Goal: Task Accomplishment & Management: Use online tool/utility

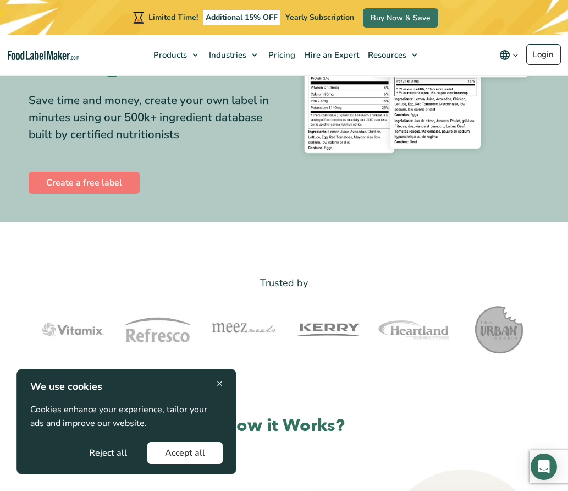
scroll to position [190, 0]
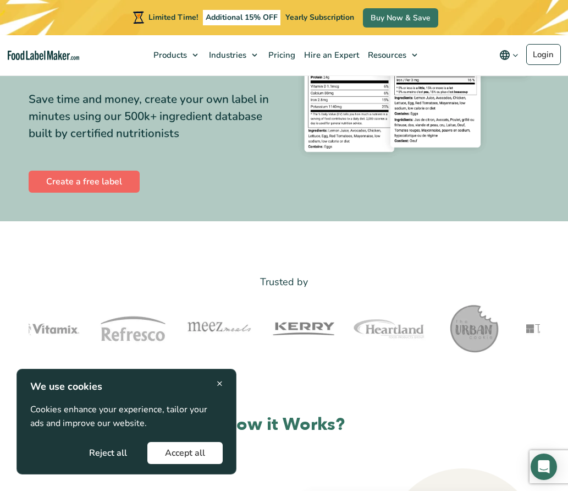
click at [97, 193] on link "Create a free label" at bounding box center [84, 182] width 111 height 22
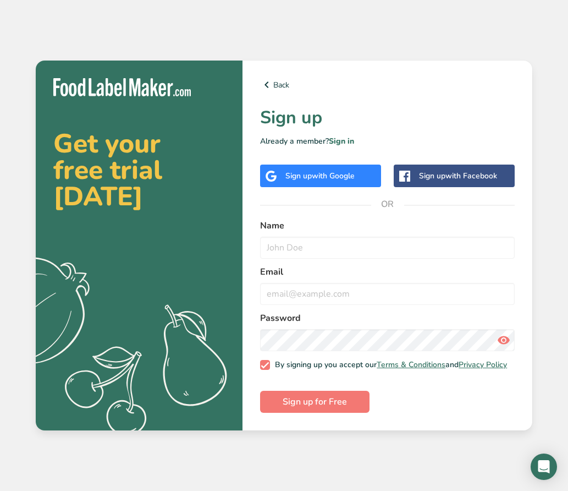
click at [320, 174] on span "with Google" at bounding box center [333, 176] width 43 height 10
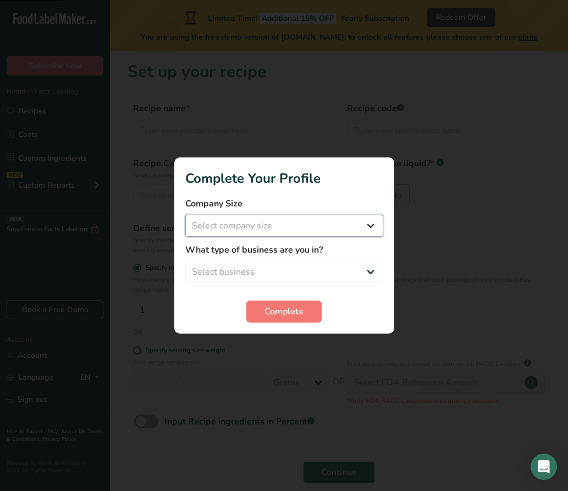
select select "1"
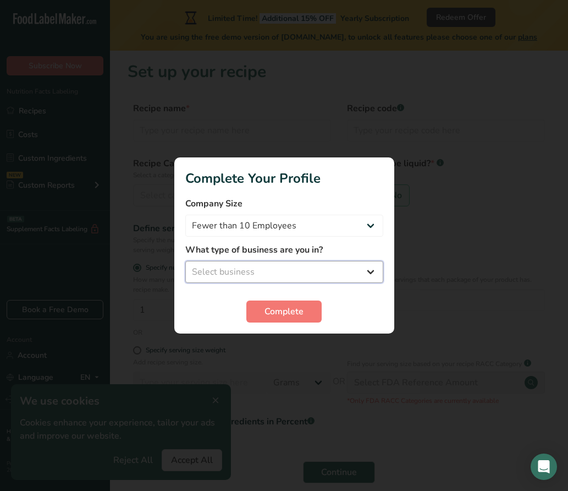
select select "2"
click at [270, 307] on span "Complete" at bounding box center [284, 311] width 39 height 13
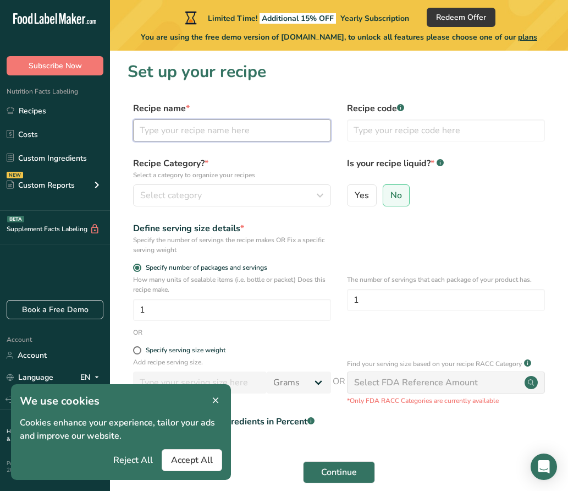
click at [276, 129] on input "text" at bounding box center [232, 130] width 198 height 22
click at [262, 135] on input "text" at bounding box center [232, 130] width 198 height 22
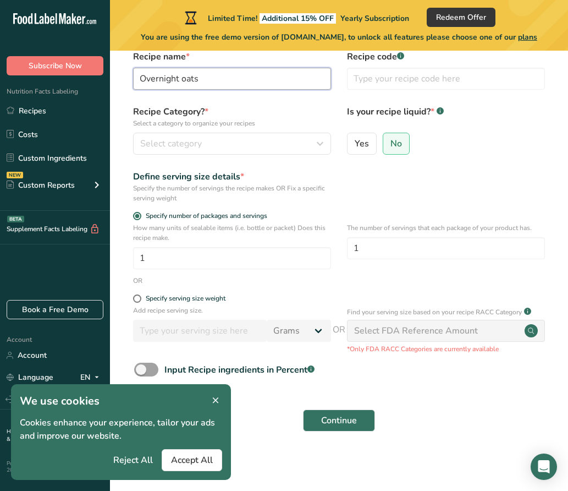
scroll to position [51, 0]
type input "Overnight oats"
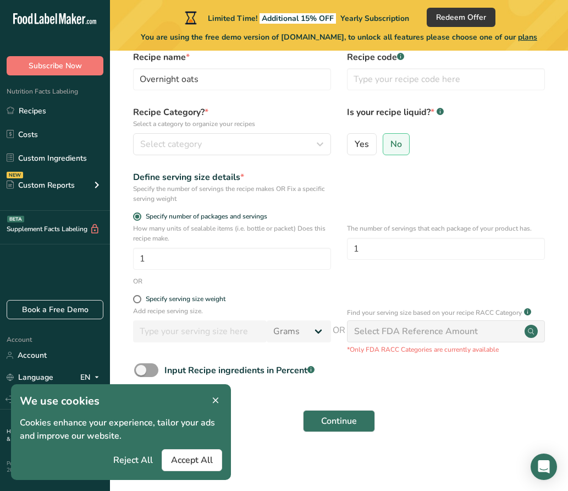
click at [289, 163] on form "Recipe name * Overnight oats Recipe code .a-a{fill:#347362;}.b-a{fill:#fff;} Re…" at bounding box center [339, 245] width 423 height 388
click at [282, 150] on div "Select category" at bounding box center [228, 144] width 177 height 13
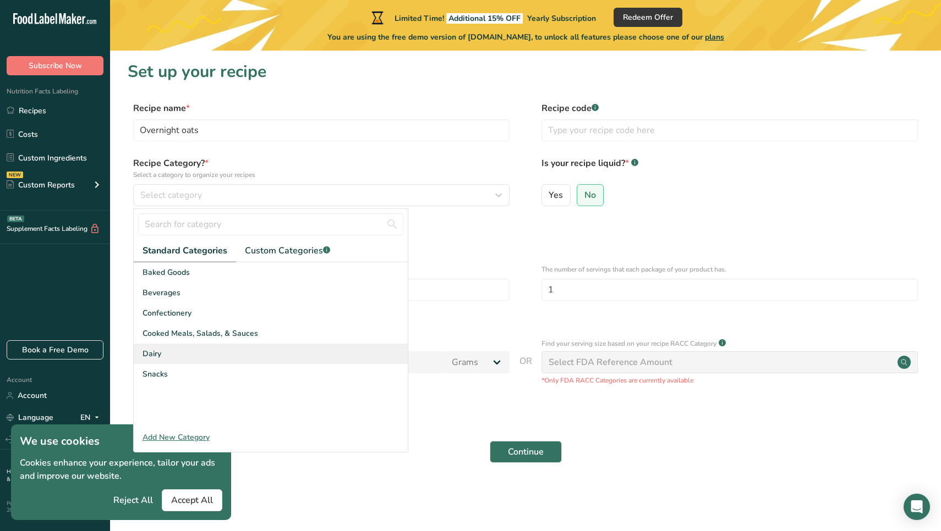
scroll to position [0, 0]
click at [185, 436] on div "Add New Category" at bounding box center [271, 438] width 274 height 12
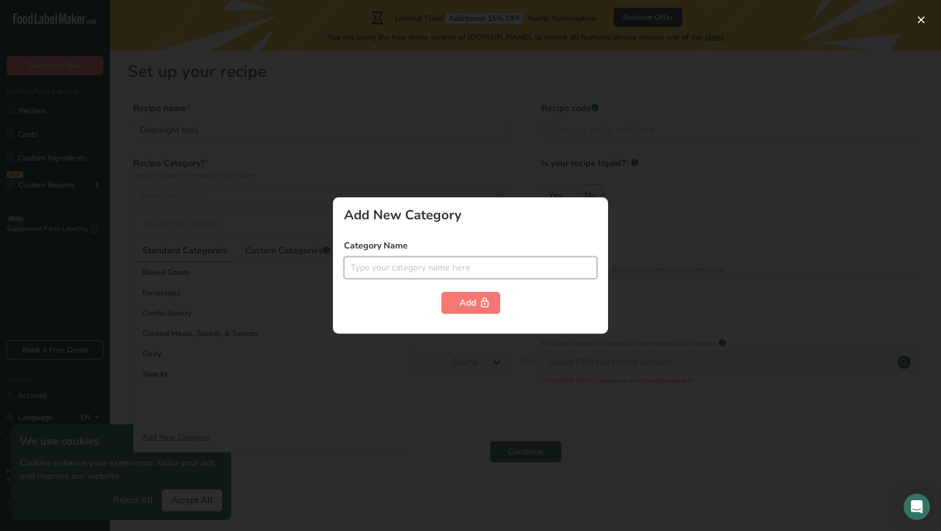
click at [433, 265] on input "text" at bounding box center [470, 268] width 253 height 22
click at [215, 318] on div at bounding box center [470, 265] width 941 height 531
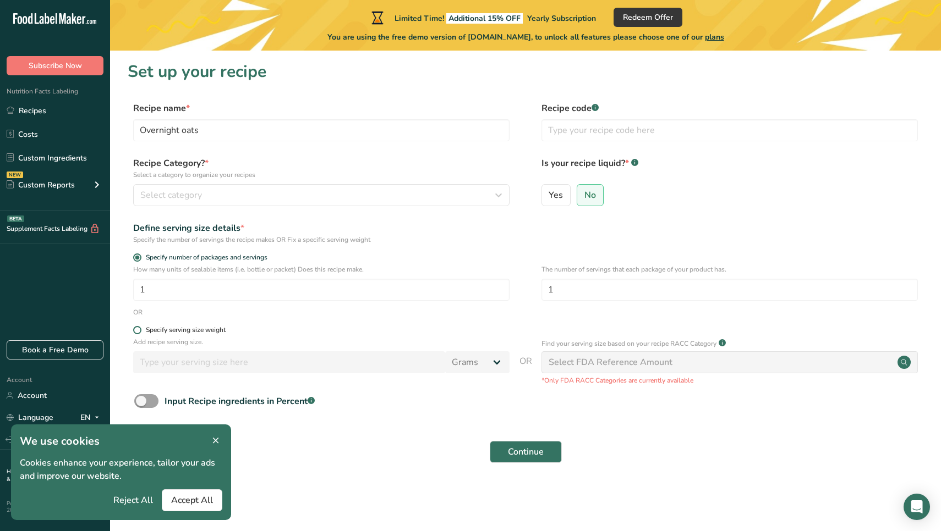
click at [156, 328] on div "Specify serving size weight" at bounding box center [186, 330] width 80 height 8
click at [140, 328] on input "Specify serving size weight" at bounding box center [136, 330] width 7 height 7
radio input "true"
radio input "false"
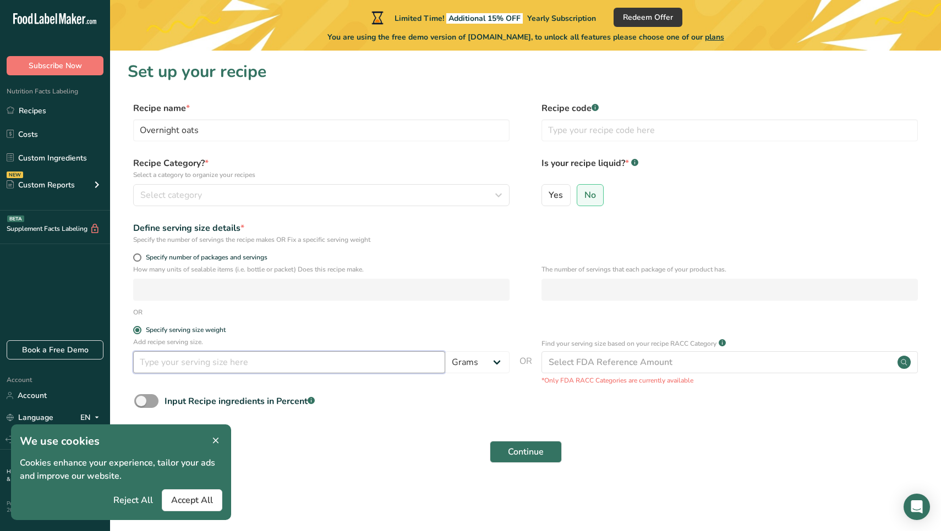
click at [197, 360] on input "number" at bounding box center [289, 362] width 312 height 22
click at [391, 200] on div "Select category" at bounding box center [317, 195] width 355 height 13
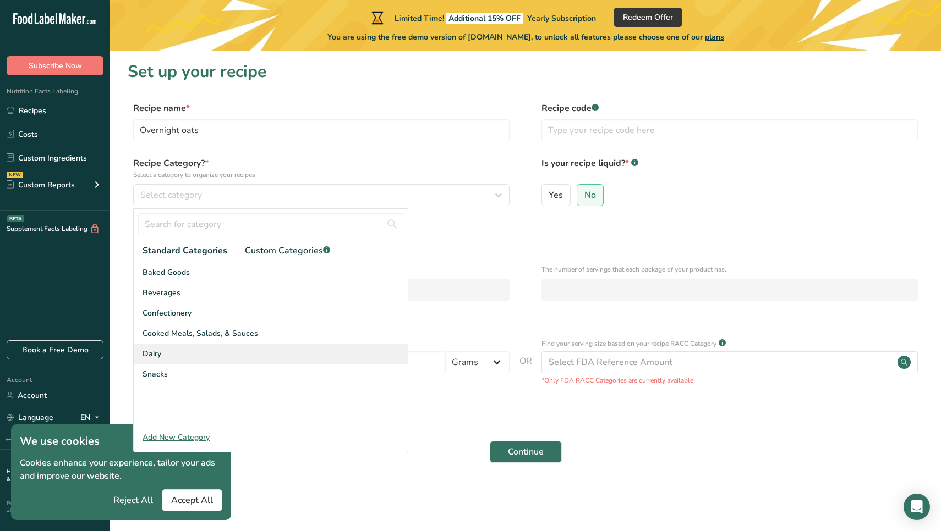
click at [172, 360] on div "Dairy" at bounding box center [271, 354] width 274 height 20
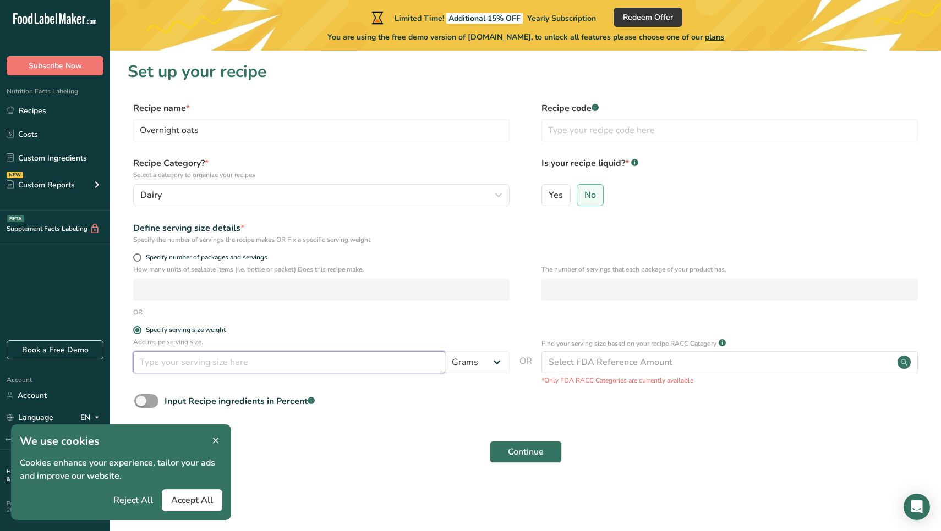
click at [188, 359] on input "number" at bounding box center [289, 362] width 312 height 22
click at [391, 356] on input "number" at bounding box center [289, 362] width 312 height 22
type input "150"
click at [536, 452] on span "Continue" at bounding box center [526, 452] width 36 height 13
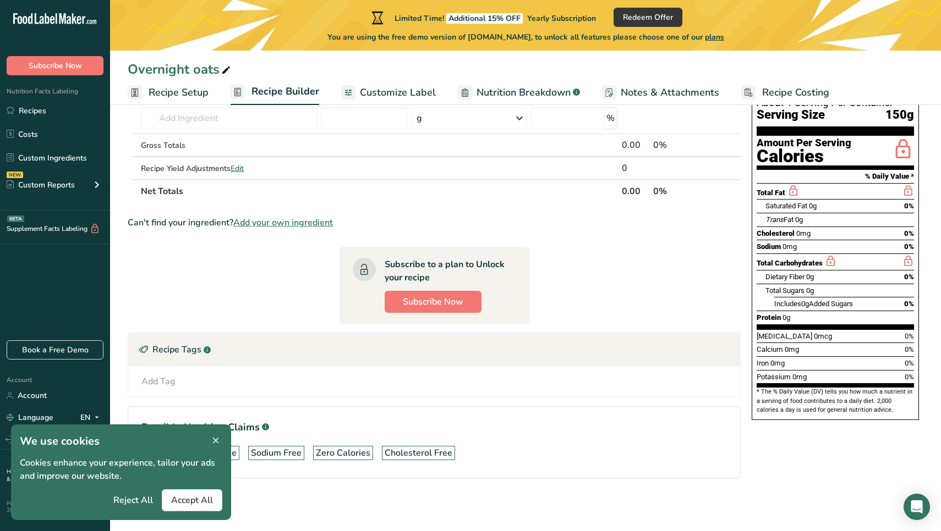
scroll to position [90, 0]
click at [200, 490] on span "Accept All" at bounding box center [192, 500] width 42 height 13
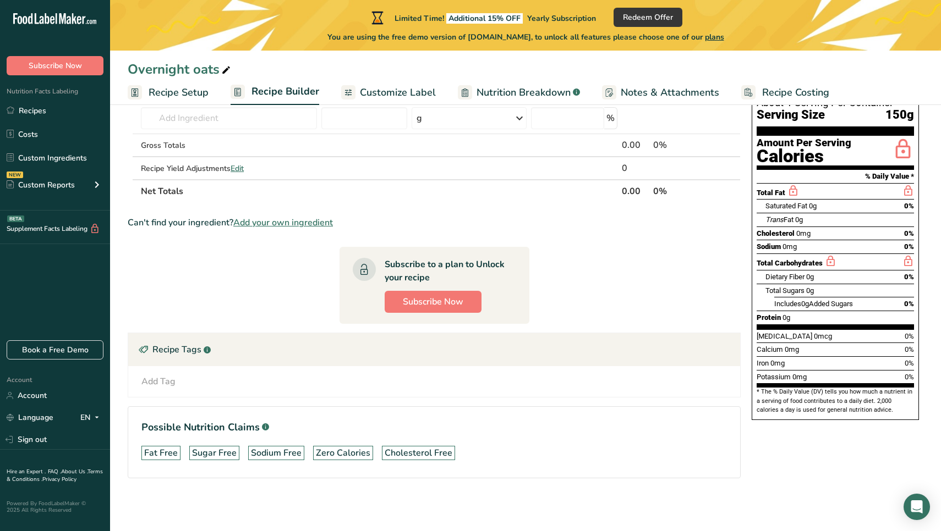
click at [190, 102] on link "Recipe Setup" at bounding box center [168, 92] width 81 height 25
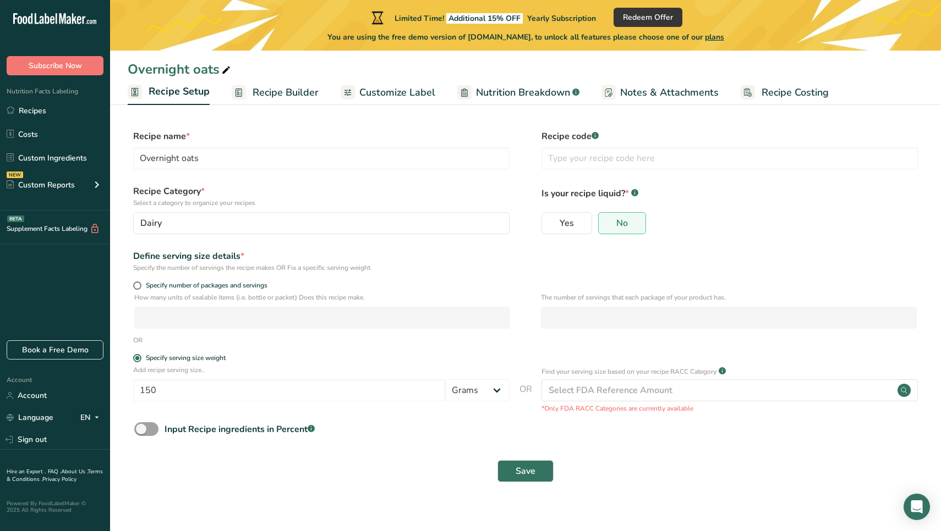
click at [265, 100] on span "Recipe Builder" at bounding box center [285, 92] width 66 height 15
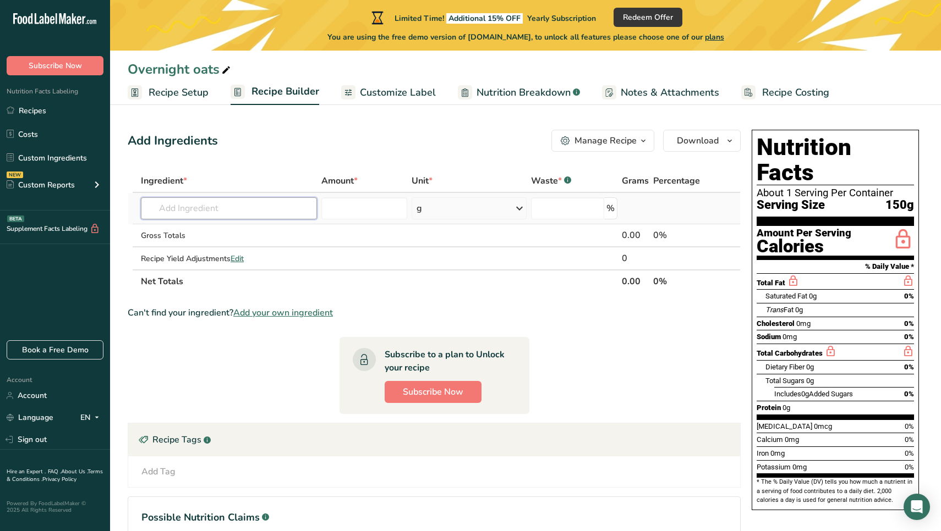
click at [241, 208] on input "text" at bounding box center [228, 208] width 175 height 22
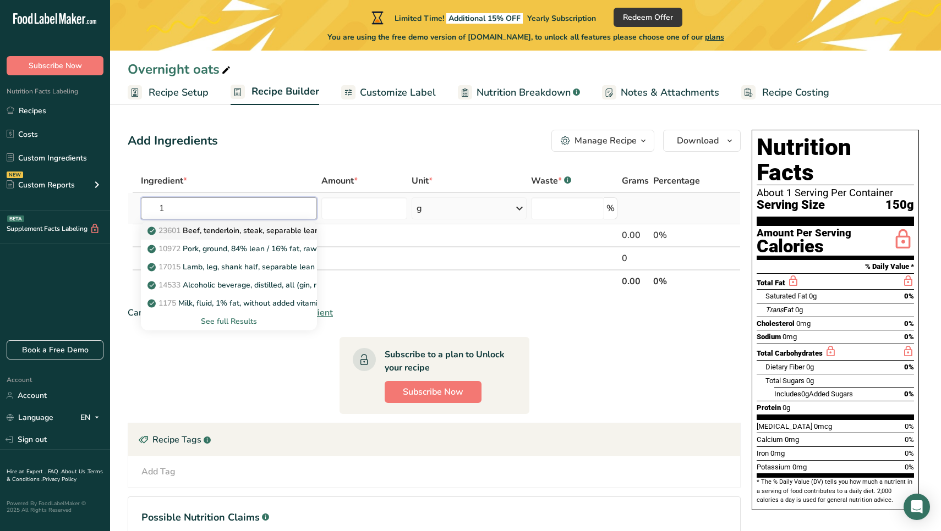
type input "1"
click at [245, 227] on p "23601 Beef, tenderloin, steak, separable lean only, trimmed to 1/8" fat, all gr…" at bounding box center [307, 231] width 314 height 12
type input "Beef, tenderloin, steak, separable lean only, trimmed to 1/8" fat, all grades, …"
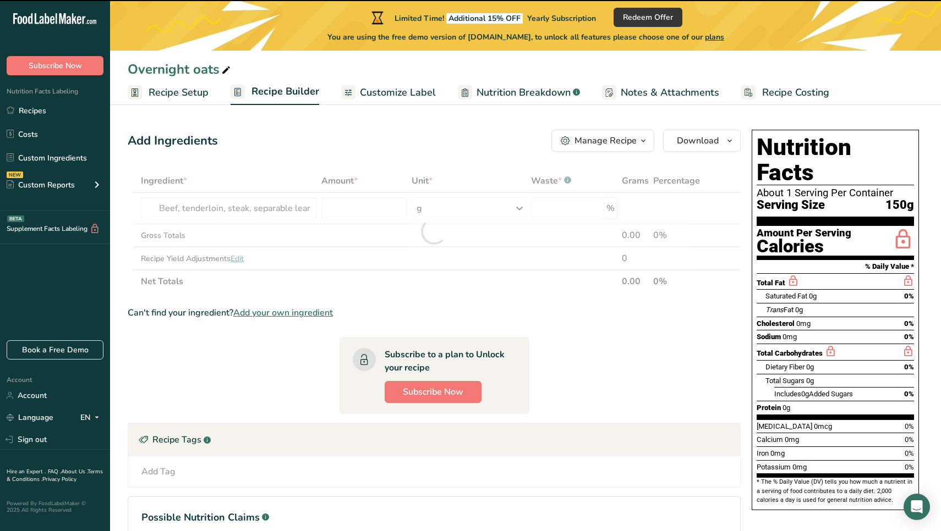
type input "0"
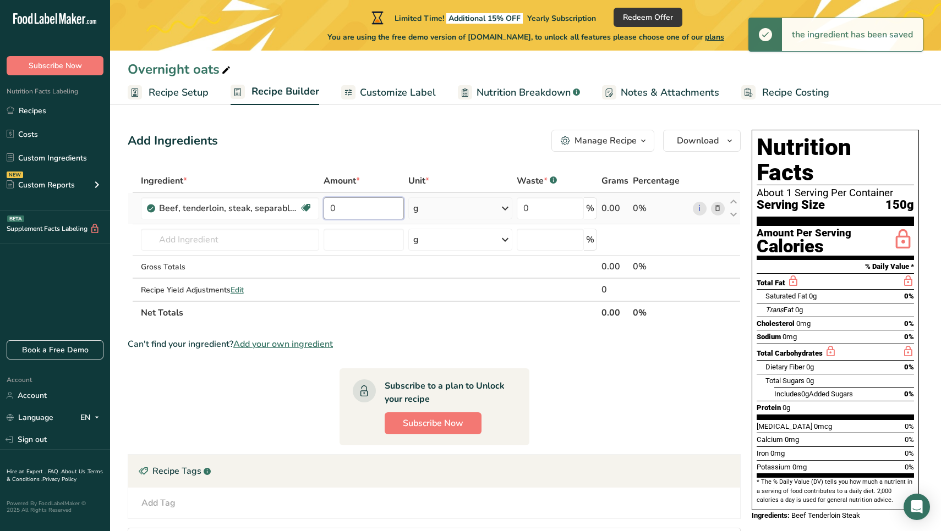
click at [382, 208] on input "0" at bounding box center [363, 208] width 80 height 22
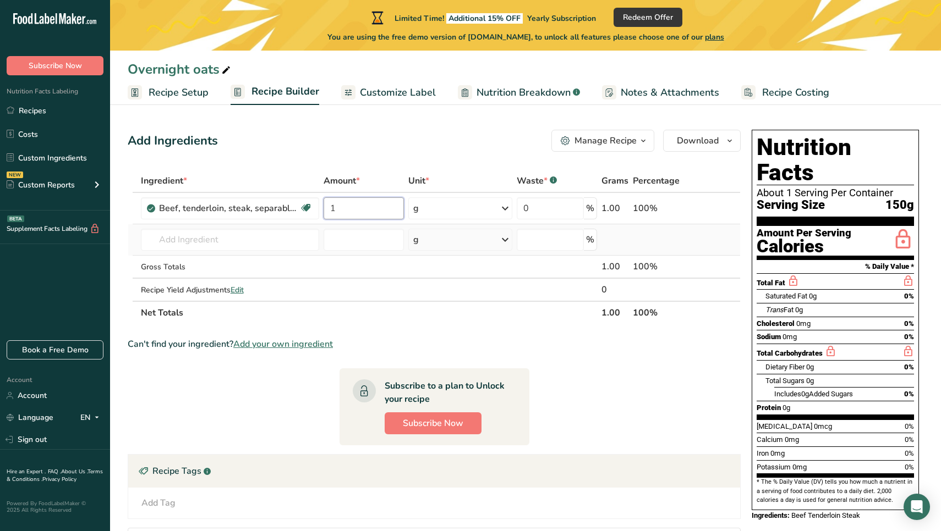
type input "1"
click at [360, 252] on div "Ingredient * Amount * Unit * Waste * .a-a{fill:#347362;}.b-a{fill:#fff;} Grams …" at bounding box center [434, 246] width 613 height 155
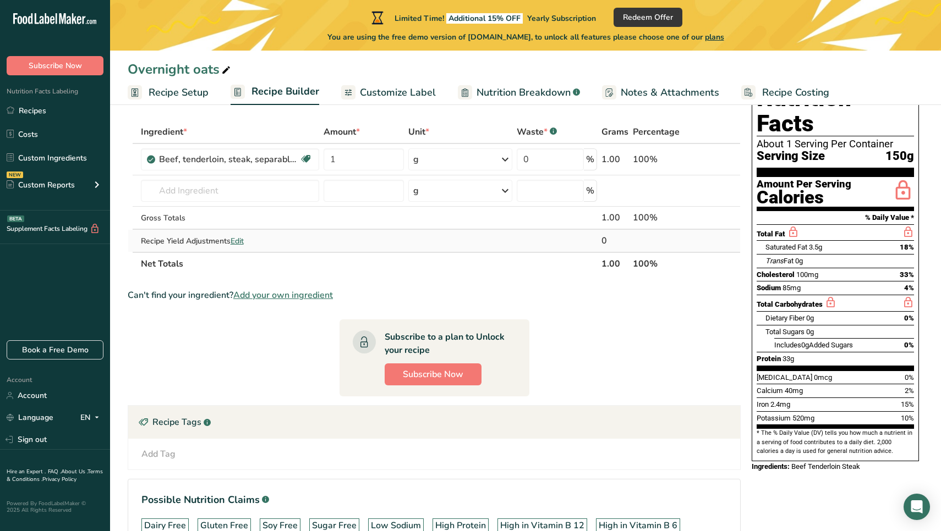
scroll to position [53, 0]
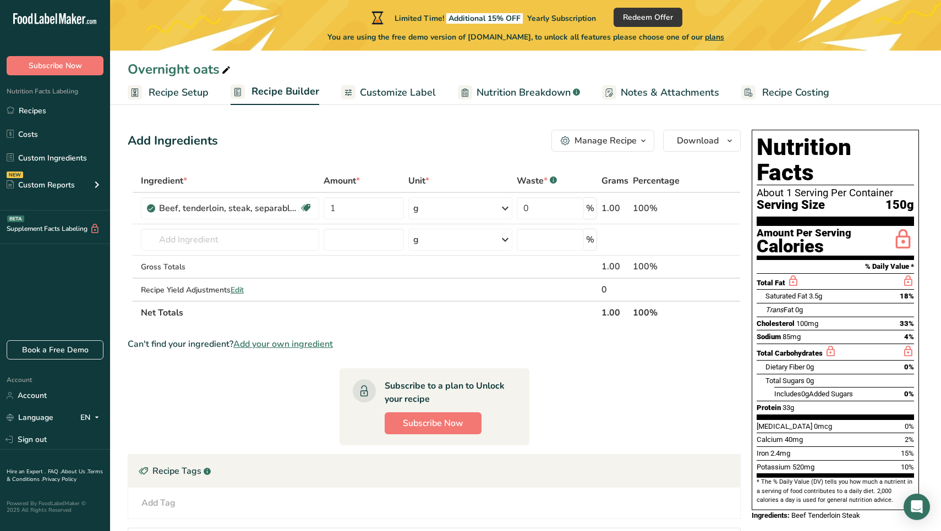
scroll to position [90, 0]
